Goal: Find specific page/section: Find specific page/section

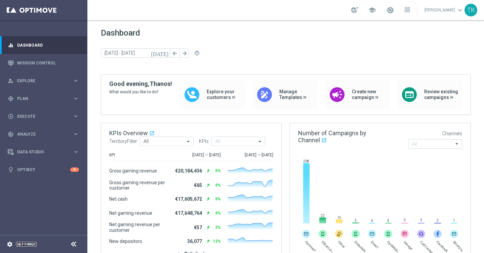
click at [30, 245] on link "Settings" at bounding box center [26, 244] width 20 height 4
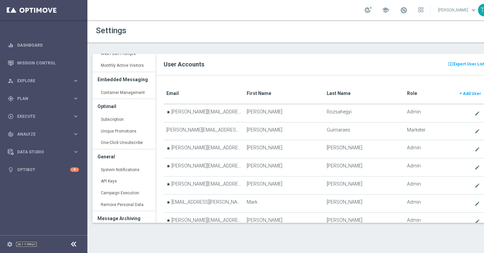
scroll to position [221, 0]
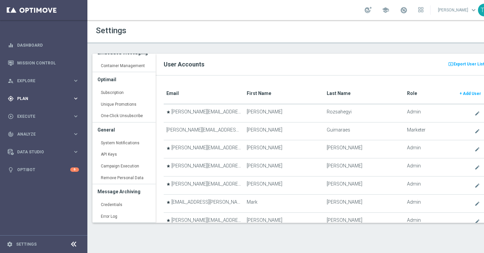
click at [76, 98] on icon "keyboard_arrow_right" at bounding box center [76, 98] width 6 height 6
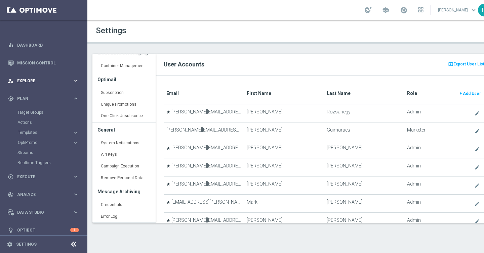
click at [76, 82] on icon "keyboard_arrow_right" at bounding box center [76, 81] width 6 height 6
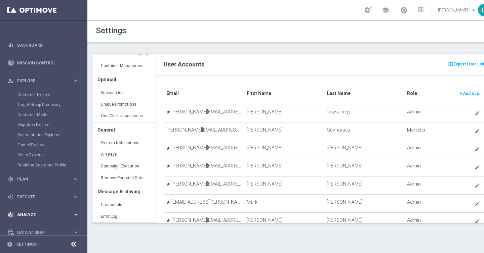
click at [74, 212] on icon "keyboard_arrow_right" at bounding box center [76, 215] width 6 height 6
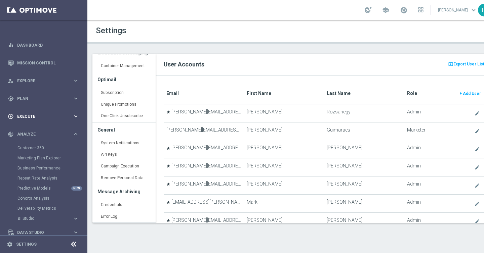
click at [73, 116] on icon "keyboard_arrow_right" at bounding box center [76, 116] width 6 height 6
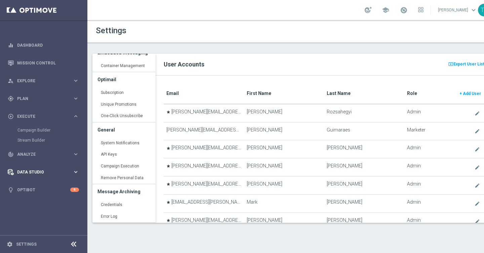
click at [78, 174] on icon "keyboard_arrow_right" at bounding box center [76, 172] width 6 height 6
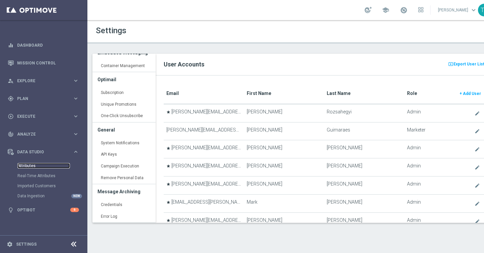
click at [29, 166] on link "Attributes" at bounding box center [43, 165] width 52 height 5
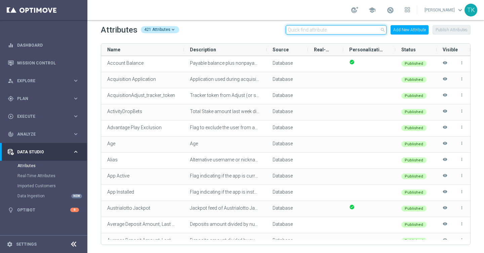
click at [338, 31] on input "text" at bounding box center [335, 29] width 101 height 9
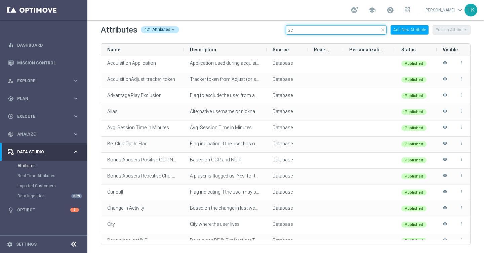
type input "s"
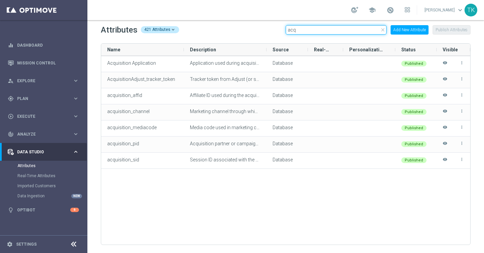
type input "acq"
